Goal: Complete application form

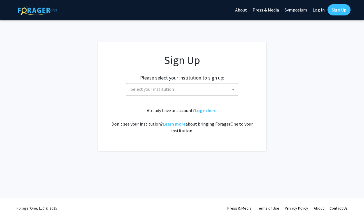
click at [167, 93] on span "Select your institution" at bounding box center [184, 89] width 110 height 12
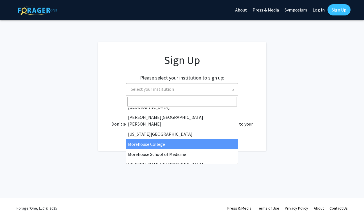
scroll to position [107, 0]
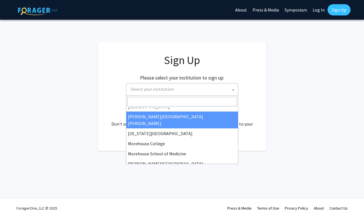
select select "1"
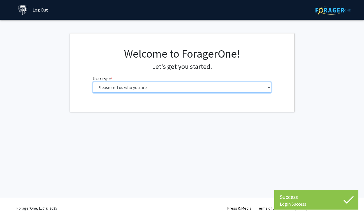
click at [144, 89] on select "Please tell us who you are Undergraduate Student Master's Student Doctoral Cand…" at bounding box center [182, 87] width 179 height 11
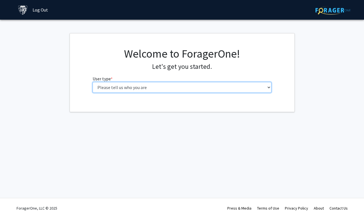
select select "2: masters"
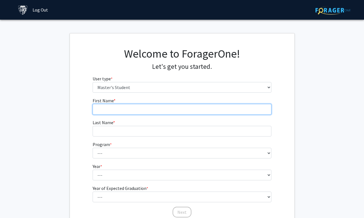
click at [137, 106] on input "First Name * required" at bounding box center [182, 109] width 179 height 11
type input "Shrinithi"
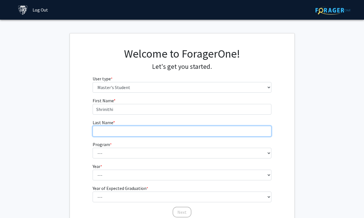
click at [136, 130] on input "Last Name * required" at bounding box center [182, 131] width 179 height 11
type input "Natarajan"
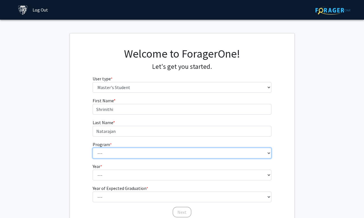
click at [133, 152] on select "--- Anatomy Education Applied and Computational Mathematics Applied Biomedical …" at bounding box center [182, 153] width 179 height 11
select select "21: 13"
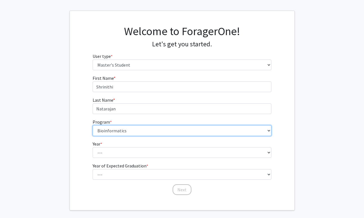
scroll to position [47, 0]
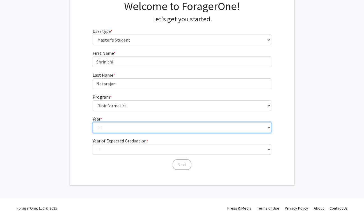
click at [117, 128] on select "--- First Year Second Year" at bounding box center [182, 127] width 179 height 11
select select "1: first_year"
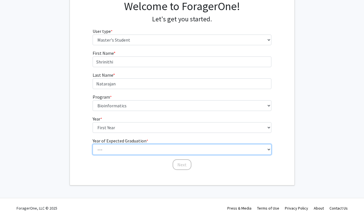
click at [117, 153] on select "--- 2025 2026 2027 2028 2029 2030 2031 2032 2033 2034" at bounding box center [182, 149] width 179 height 11
select select "2: 2026"
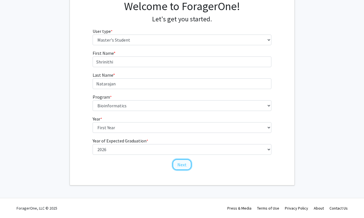
click at [181, 169] on button "Next" at bounding box center [182, 164] width 19 height 11
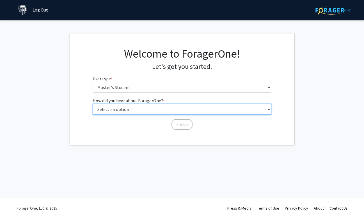
click at [121, 106] on select "Select an option Peer/student recommendation Faculty/staff recommendation Unive…" at bounding box center [182, 109] width 179 height 11
select select "3: university_website"
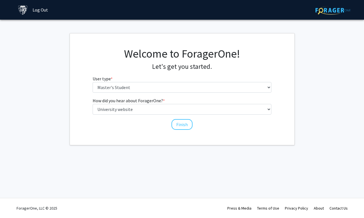
click at [132, 128] on div "How did you hear about ForagerOne? * required Select an option Peer/student rec…" at bounding box center [182, 113] width 187 height 33
click at [179, 123] on button "Finish" at bounding box center [182, 124] width 21 height 11
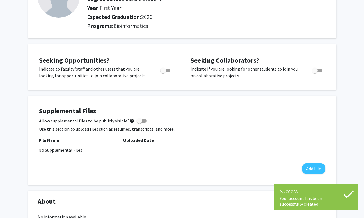
scroll to position [62, 0]
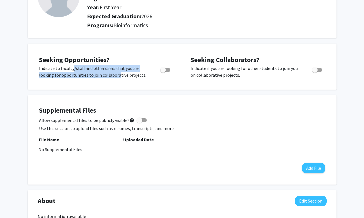
drag, startPoint x: 71, startPoint y: 68, endPoint x: 114, endPoint y: 76, distance: 44.3
click at [114, 76] on p "Indicate to faculty/staff and other users that you are looking for opportunitie…" at bounding box center [94, 71] width 111 height 13
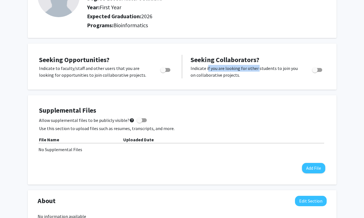
drag, startPoint x: 207, startPoint y: 67, endPoint x: 256, endPoint y: 69, distance: 49.5
click at [256, 69] on p "Indicate if you are looking for other students to join you on collaborative pro…" at bounding box center [246, 71] width 111 height 13
click at [168, 69] on span "Toggle" at bounding box center [165, 70] width 10 height 4
click at [163, 72] on input "Are you actively seeking opportunities?" at bounding box center [163, 72] width 0 height 0
checkbox input "true"
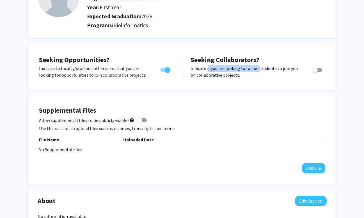
click at [226, 71] on p "Indicate if you are looking for other students to join you on collaborative pro…" at bounding box center [246, 71] width 111 height 13
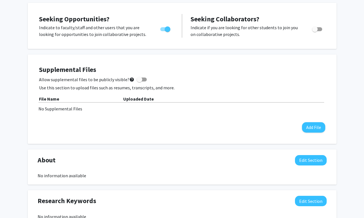
scroll to position [115, 0]
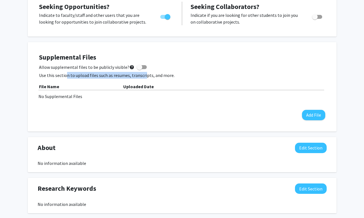
drag, startPoint x: 67, startPoint y: 75, endPoint x: 144, endPoint y: 75, distance: 77.0
click at [144, 75] on p "Use this section to upload files such as resumes, transcripts, and more." at bounding box center [182, 75] width 287 height 7
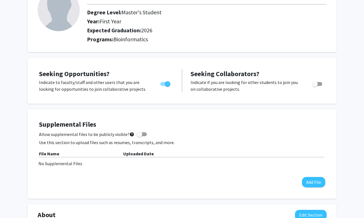
scroll to position [30, 0]
